Goal: Information Seeking & Learning: Check status

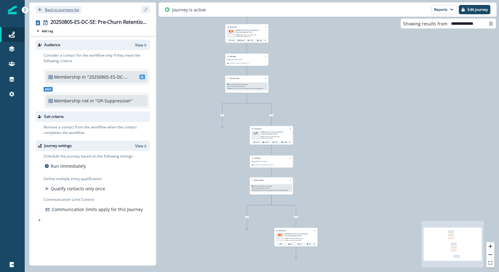
click at [53, 8] on p "Back to journeys list" at bounding box center [62, 9] width 34 height 5
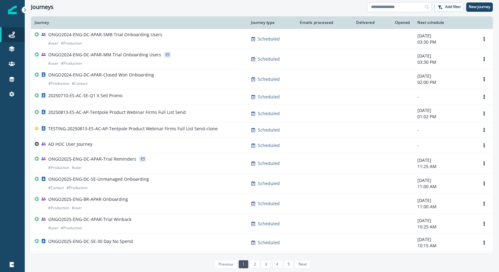
click at [406, 9] on input at bounding box center [399, 7] width 65 height 10
type input "*********"
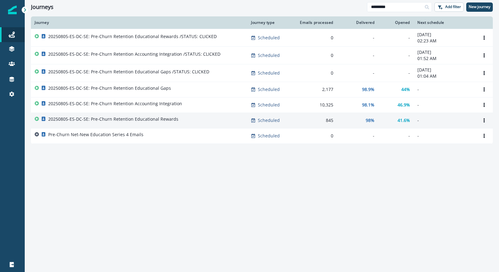
click at [161, 120] on p "20250805-ES-DC-SE: Pre-Churn Retention Educational Rewards" at bounding box center [113, 119] width 130 height 6
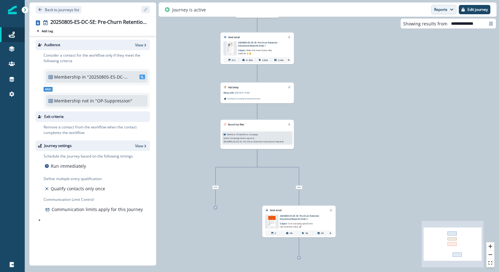
click at [443, 9] on button "Reports" at bounding box center [444, 9] width 25 height 9
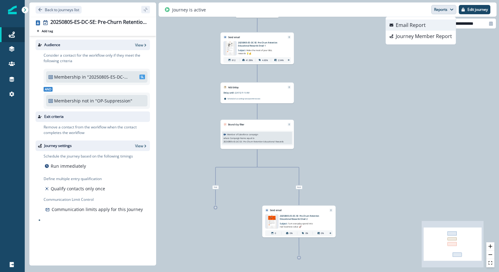
click at [435, 25] on button "Email Report" at bounding box center [421, 24] width 70 height 11
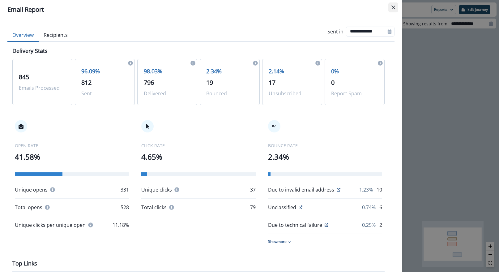
click at [392, 6] on icon "Close" at bounding box center [394, 8] width 4 height 4
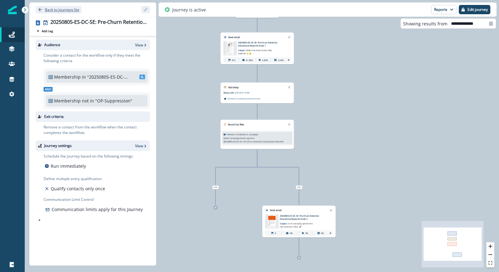
click at [76, 9] on p "Back to journeys list" at bounding box center [62, 9] width 34 height 5
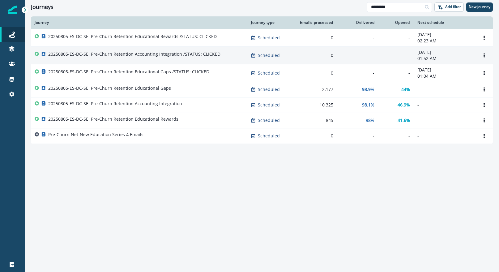
click at [146, 54] on p "20250805-ES-DC-SE: Pre-Churn Retention Accounting Integration /STATUS: CLICKED" at bounding box center [134, 54] width 172 height 6
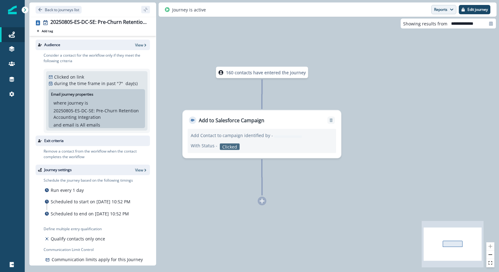
click at [445, 10] on button "Reports" at bounding box center [444, 9] width 25 height 9
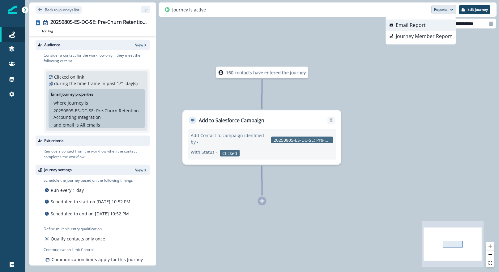
click at [444, 22] on button "Email Report" at bounding box center [421, 24] width 70 height 11
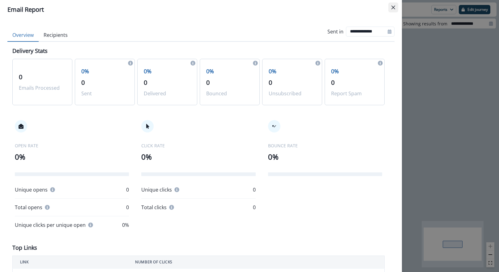
click at [395, 8] on icon "Close" at bounding box center [394, 8] width 4 height 4
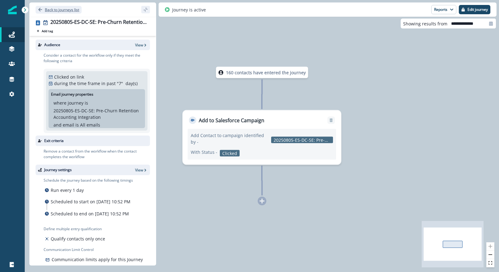
click at [63, 12] on p "Back to journeys list" at bounding box center [62, 9] width 34 height 5
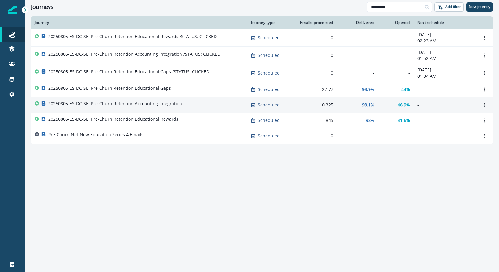
click at [171, 102] on p "20250805-ES-DC-SE: Pre-Churn Retention Accounting Integration" at bounding box center [115, 104] width 134 height 6
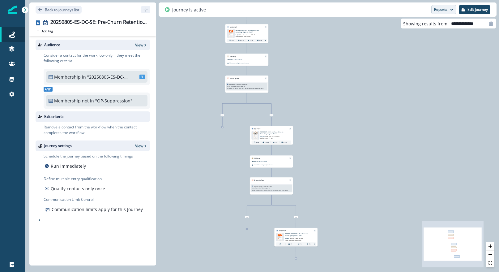
click at [442, 10] on button "Reports" at bounding box center [444, 9] width 25 height 9
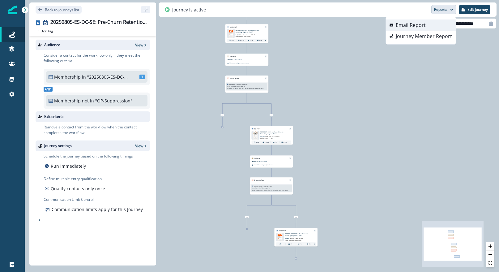
click at [433, 21] on button "Email Report" at bounding box center [421, 24] width 70 height 11
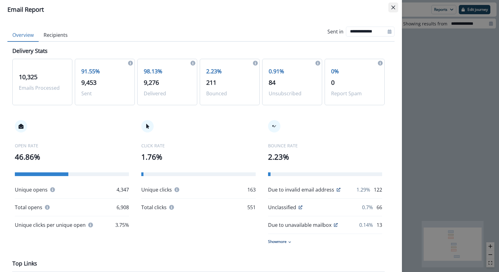
click at [392, 7] on icon "Close" at bounding box center [394, 8] width 4 height 4
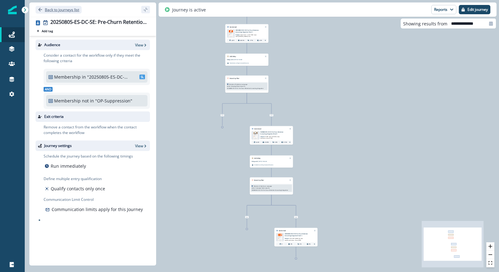
click at [42, 7] on button "Back to journeys list" at bounding box center [59, 10] width 46 height 8
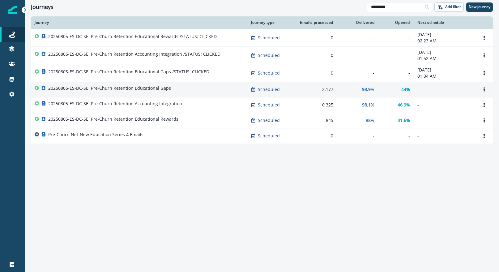
click at [164, 87] on p "20250805-ES-DC-SE: Pre-Churn Retention Educational Gaps" at bounding box center [109, 88] width 123 height 6
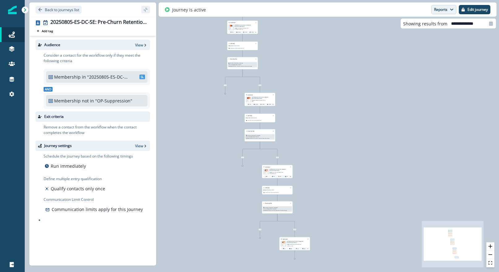
click at [451, 7] on button "Reports" at bounding box center [444, 9] width 25 height 9
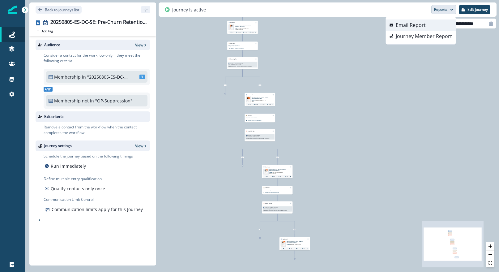
click at [440, 24] on button "Email Report" at bounding box center [421, 24] width 70 height 11
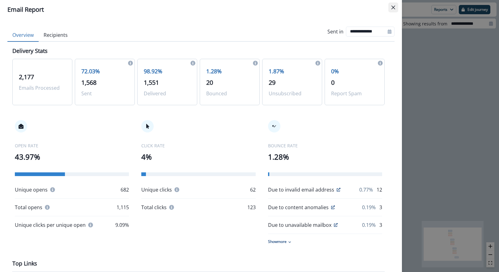
click at [395, 9] on icon "Close" at bounding box center [394, 8] width 4 height 4
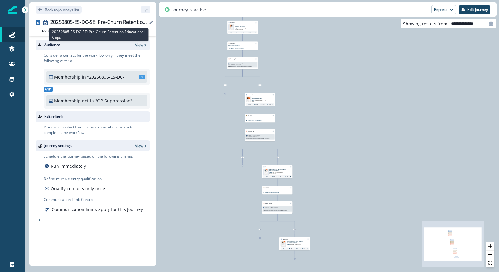
click at [114, 22] on div "20250805-ES-DC-SE: Pre-Churn Retention Educational Gaps" at bounding box center [98, 22] width 97 height 7
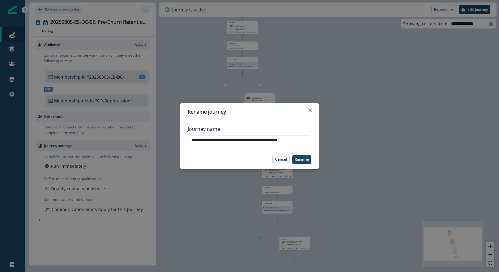
scroll to position [0, 3]
drag, startPoint x: 260, startPoint y: 139, endPoint x: 329, endPoint y: 140, distance: 68.7
click at [329, 140] on div "**********" at bounding box center [249, 136] width 499 height 272
click at [290, 142] on input "**********" at bounding box center [250, 140] width 124 height 10
click at [286, 162] on button "Cancel" at bounding box center [281, 159] width 17 height 9
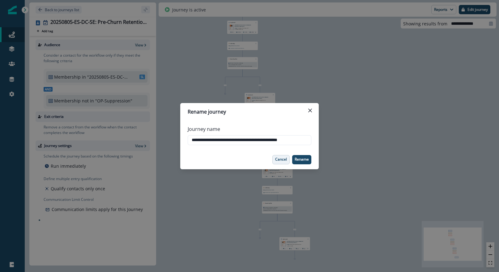
scroll to position [0, 0]
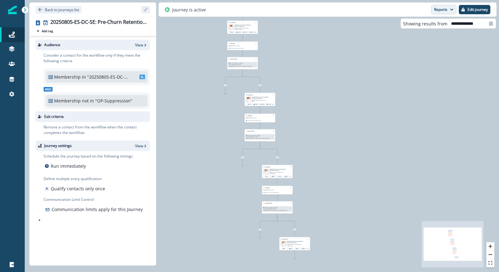
click at [441, 13] on button "Reports" at bounding box center [444, 9] width 25 height 9
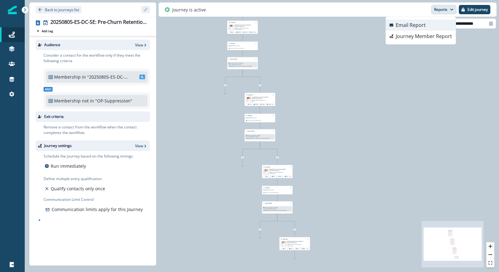
click at [431, 24] on button "Email Report" at bounding box center [421, 24] width 70 height 11
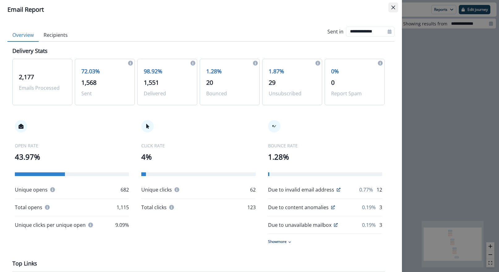
click at [394, 9] on icon "Close" at bounding box center [394, 8] width 4 height 4
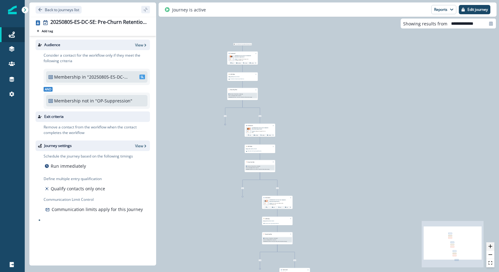
click at [489, 246] on icon "zoom in" at bounding box center [491, 246] width 4 height 4
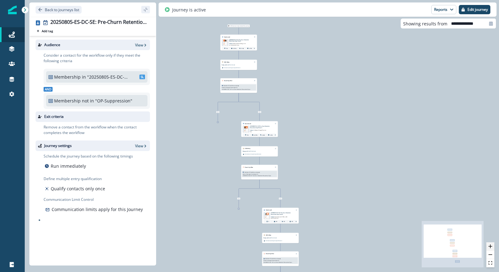
click at [489, 246] on icon "zoom in" at bounding box center [491, 246] width 4 height 4
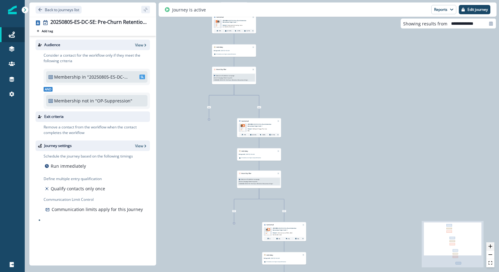
click at [489, 246] on icon "zoom in" at bounding box center [491, 246] width 4 height 4
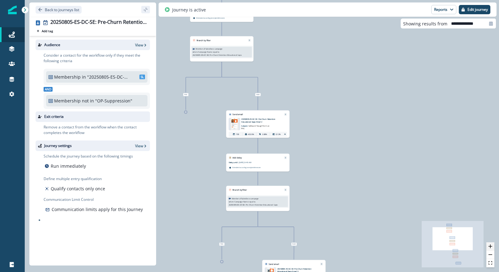
click at [489, 246] on icon "zoom in" at bounding box center [491, 246] width 4 height 4
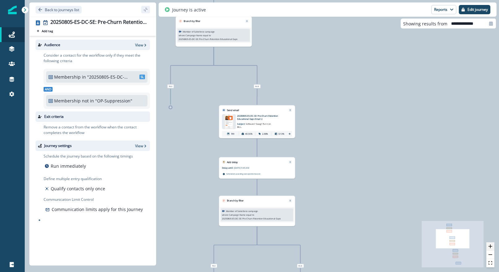
click at [489, 246] on icon "zoom in" at bounding box center [491, 246] width 4 height 4
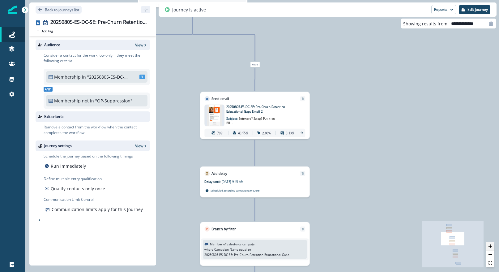
click at [489, 246] on icon "zoom in" at bounding box center [491, 246] width 4 height 4
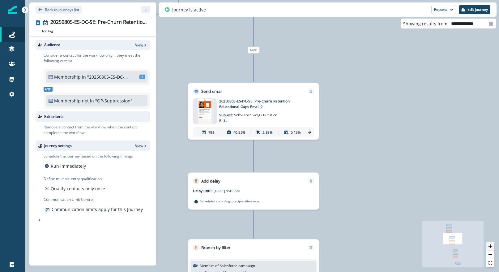
click at [489, 246] on icon "zoom in" at bounding box center [491, 246] width 4 height 4
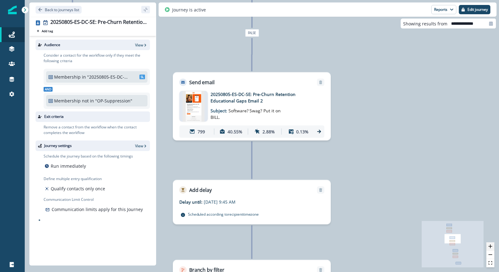
click at [489, 246] on icon "zoom in" at bounding box center [491, 246] width 4 height 4
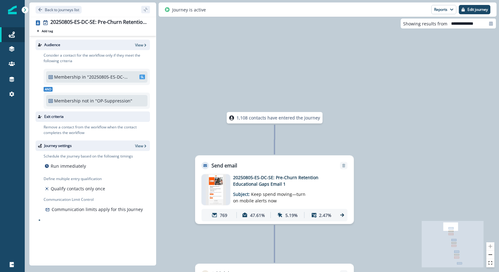
click at [220, 217] on p "769" at bounding box center [223, 215] width 7 height 6
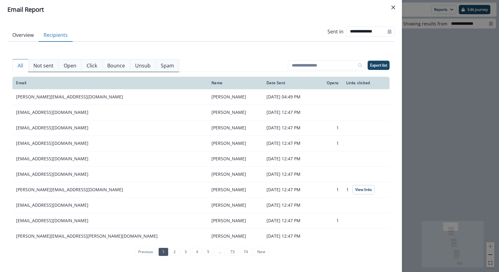
click at [64, 31] on button "Recipients" at bounding box center [56, 35] width 34 height 13
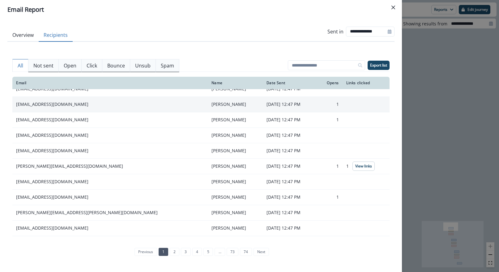
scroll to position [24, 0]
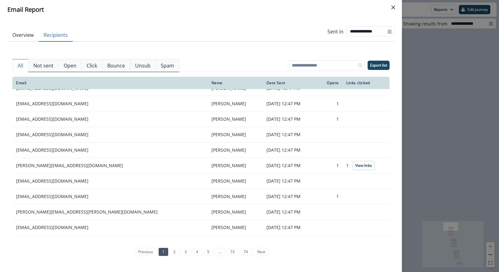
click at [45, 67] on p "Not sent" at bounding box center [43, 65] width 20 height 7
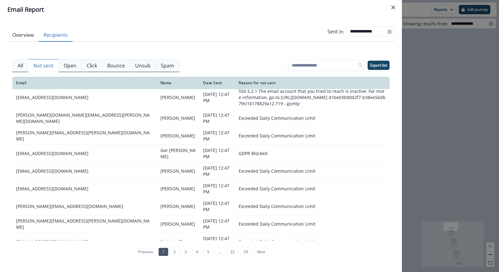
scroll to position [96, 0]
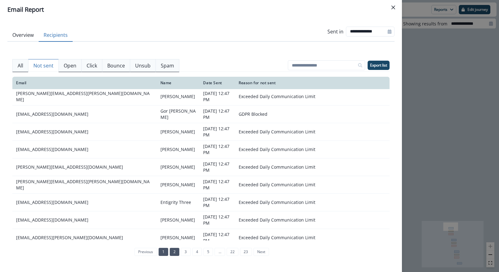
click at [174, 252] on link "2" at bounding box center [175, 252] width 10 height 8
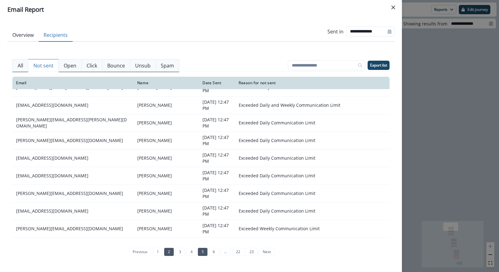
click at [198, 252] on link "5" at bounding box center [203, 252] width 10 height 8
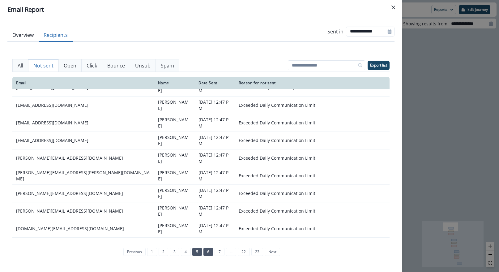
click at [206, 252] on link "6" at bounding box center [209, 252] width 10 height 8
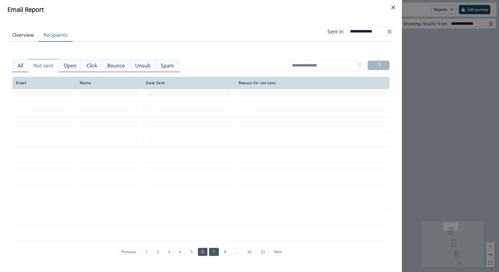
scroll to position [89, 0]
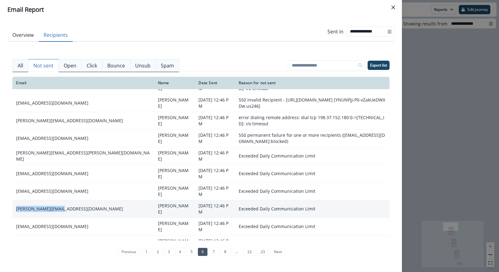
drag, startPoint x: 78, startPoint y: 194, endPoint x: 26, endPoint y: 194, distance: 52.3
click at [15, 200] on td "[PERSON_NAME][EMAIL_ADDRESS][DOMAIN_NAME]" at bounding box center [83, 209] width 142 height 18
copy td "[PERSON_NAME][EMAIL_ADDRESS][DOMAIN_NAME]"
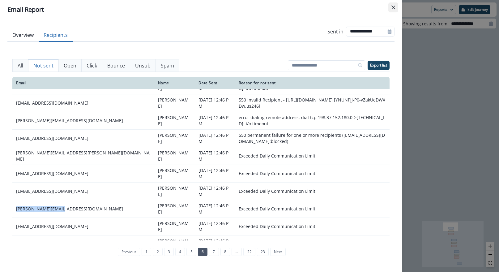
click at [395, 6] on icon "Close" at bounding box center [394, 8] width 4 height 4
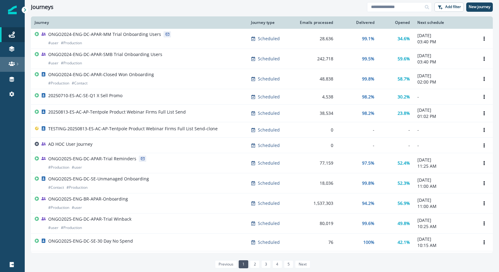
click at [12, 67] on link at bounding box center [12, 64] width 25 height 15
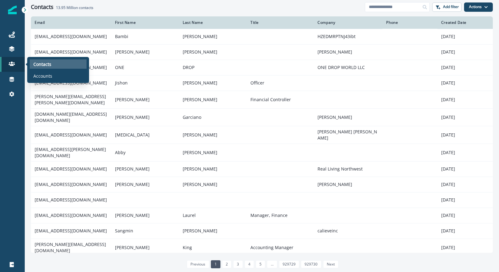
click at [46, 67] on p "Contacts" at bounding box center [42, 64] width 18 height 6
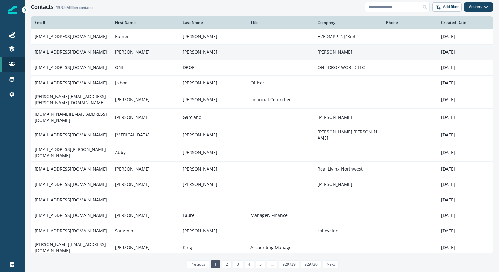
scroll to position [1, 0]
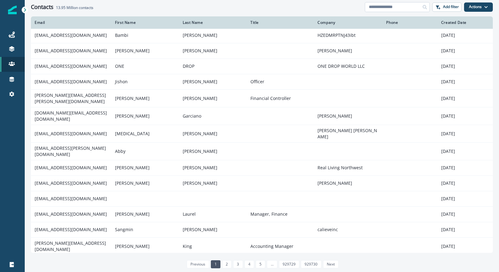
click at [409, 5] on input at bounding box center [397, 7] width 65 height 10
paste input "**********"
type input "**********"
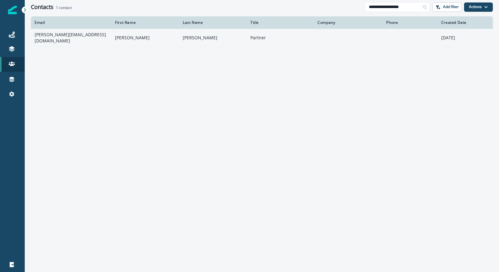
click at [65, 38] on td "[PERSON_NAME][EMAIL_ADDRESS][DOMAIN_NAME]" at bounding box center [71, 38] width 80 height 18
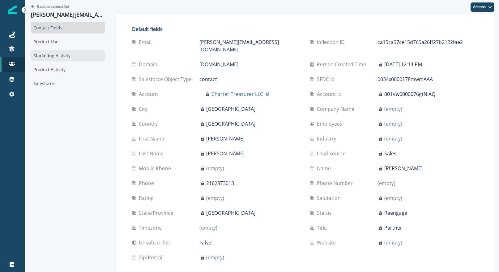
click at [58, 57] on div "Marketing Activity" at bounding box center [68, 55] width 74 height 11
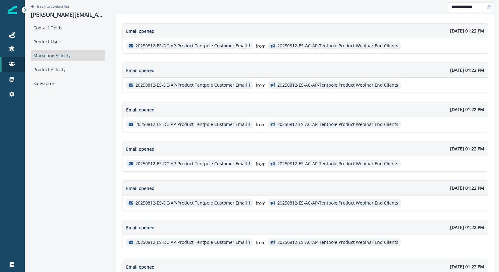
click at [466, 5] on input "**********" at bounding box center [471, 7] width 47 height 10
select select "*"
select select "****"
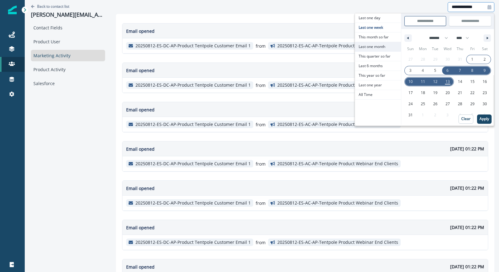
click at [374, 45] on span "Last one month" at bounding box center [378, 46] width 46 height 9
type input "**********"
select select "*"
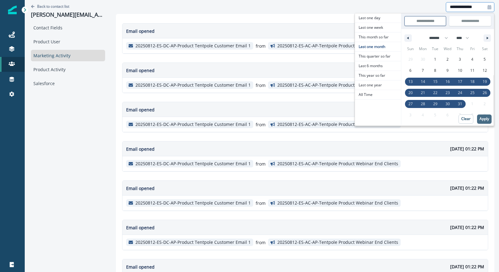
click at [482, 119] on p "Apply" at bounding box center [485, 119] width 10 height 4
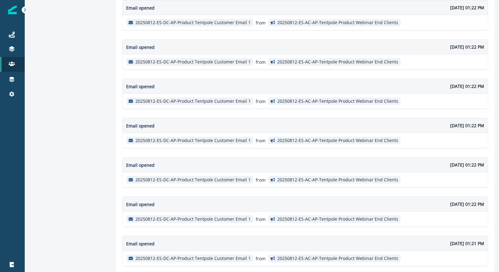
scroll to position [362, 0]
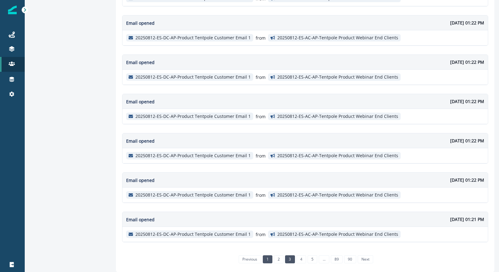
click at [285, 261] on link "3" at bounding box center [290, 259] width 10 height 8
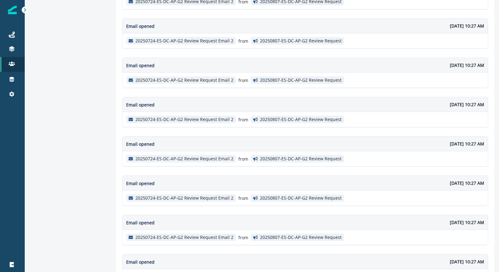
scroll to position [364, 0]
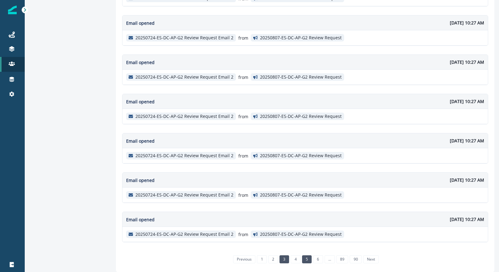
click at [302, 259] on link "5" at bounding box center [307, 259] width 10 height 8
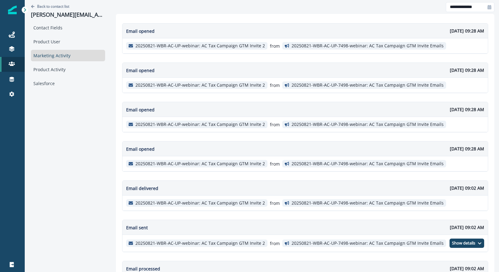
scroll to position [360, 0]
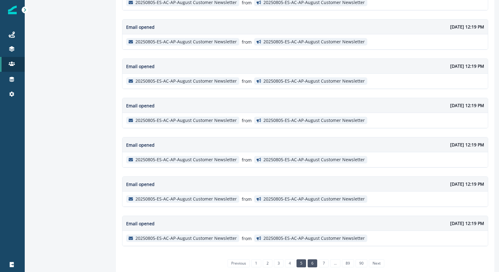
click at [309, 264] on link "6" at bounding box center [313, 263] width 10 height 8
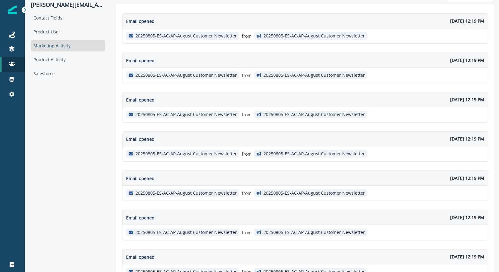
scroll to position [0, 0]
